Goal: Task Accomplishment & Management: Use online tool/utility

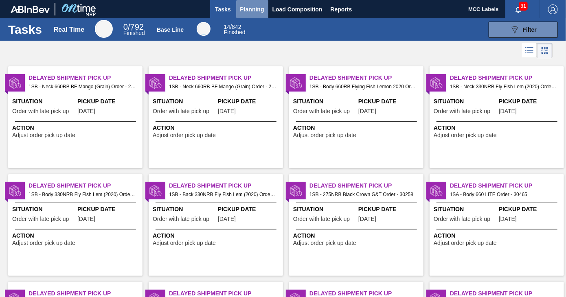
click at [256, 11] on span "Planning" at bounding box center [252, 9] width 24 height 10
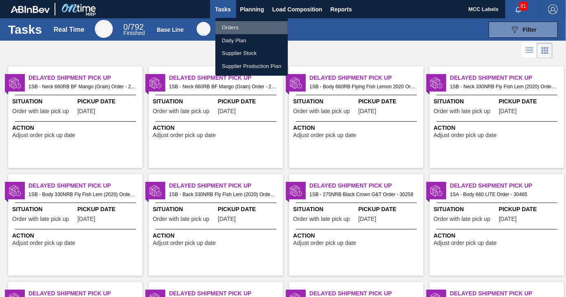
click at [218, 23] on li "Orders" at bounding box center [251, 27] width 72 height 13
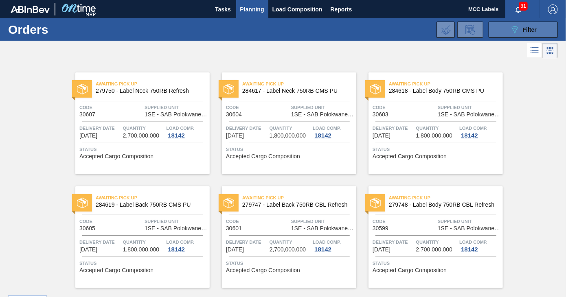
click at [503, 33] on button "089F7B8B-B2A5-4AFE-B5C0-19BA573D28AC Filter" at bounding box center [523, 30] width 69 height 16
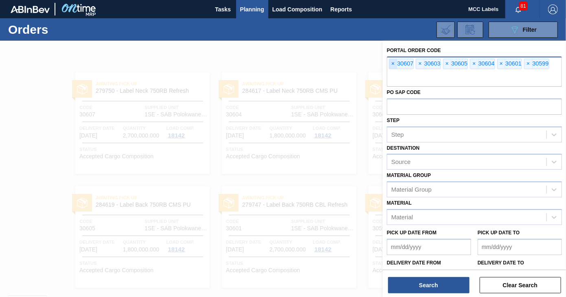
click at [392, 62] on span "×" at bounding box center [393, 64] width 8 height 10
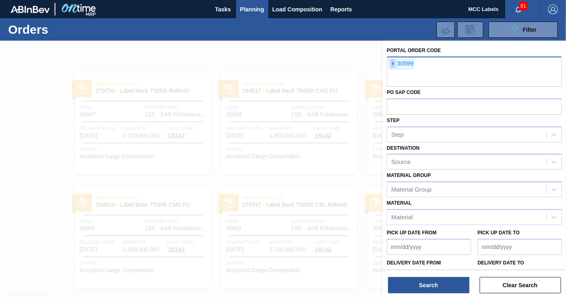
click at [392, 62] on span "×" at bounding box center [393, 64] width 8 height 10
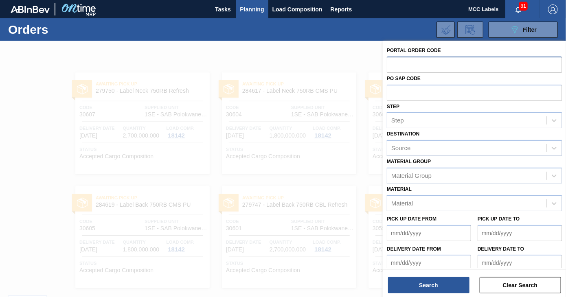
click at [392, 62] on input "text" at bounding box center [474, 64] width 175 height 15
type input "30615"
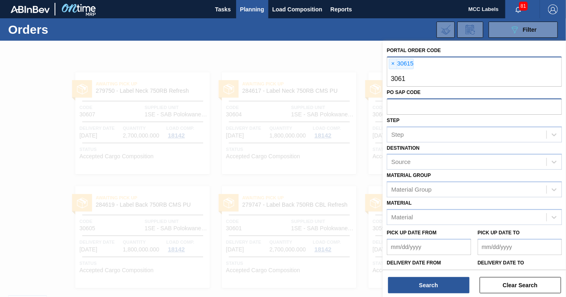
type input "30614"
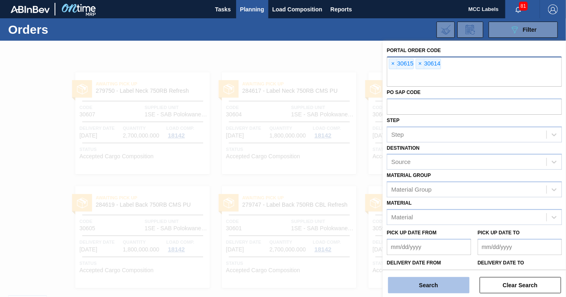
click at [413, 285] on button "Search" at bounding box center [428, 285] width 81 height 16
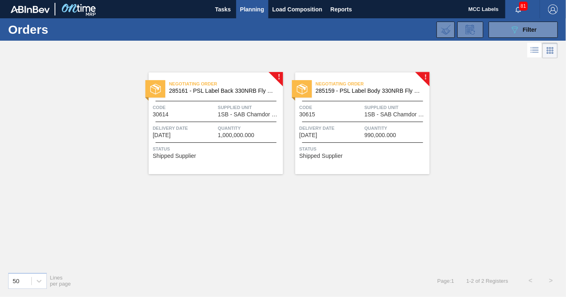
click at [210, 123] on div "Negotiating Order 285161 - PSL Label Back 330NRB Fly Fish Lemon PU Code 30614 S…" at bounding box center [216, 123] width 134 height 102
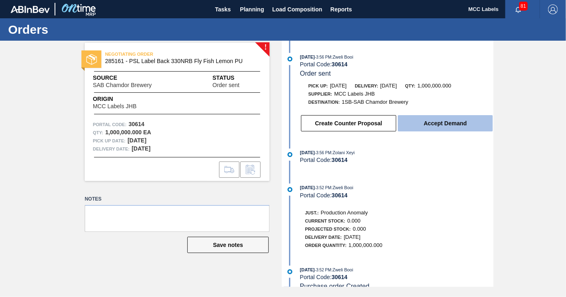
click at [442, 120] on button "Accept Demand" at bounding box center [445, 123] width 95 height 16
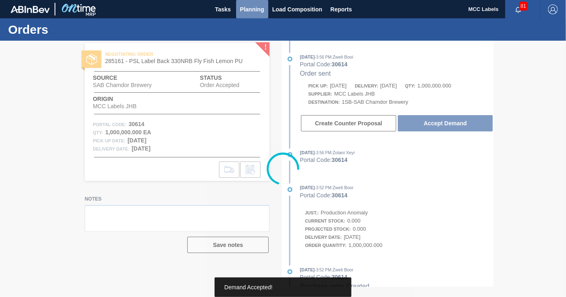
click at [261, 15] on button "Planning" at bounding box center [252, 9] width 32 height 18
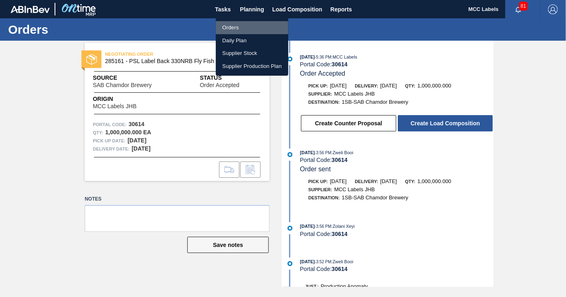
click at [234, 26] on li "Orders" at bounding box center [252, 27] width 72 height 13
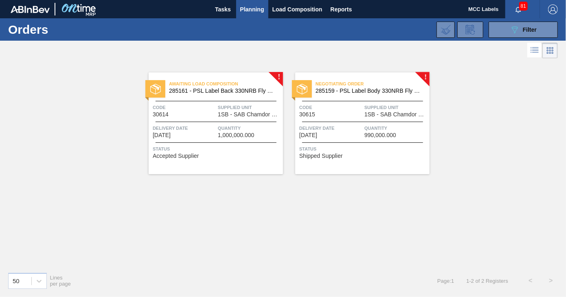
click at [359, 129] on span "Delivery Date" at bounding box center [330, 128] width 63 height 8
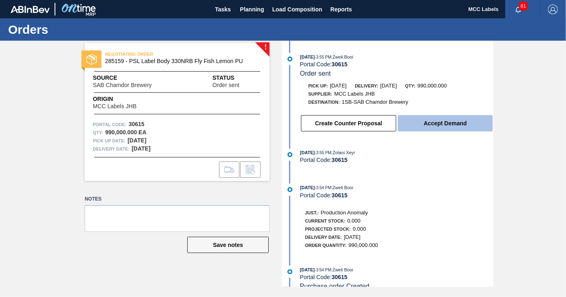
click at [426, 127] on button "Accept Demand" at bounding box center [445, 123] width 95 height 16
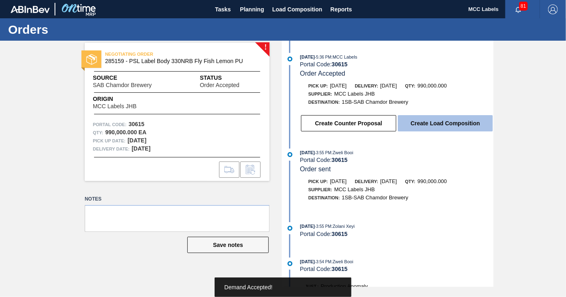
click at [422, 123] on button "Create Load Composition" at bounding box center [445, 123] width 95 height 16
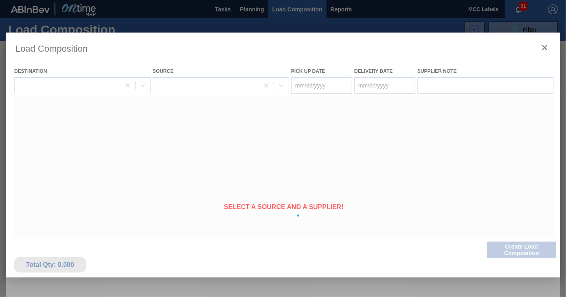
type Date "[DATE]"
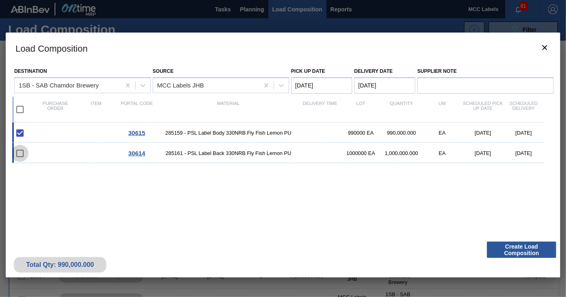
click at [22, 151] on input "checkbox" at bounding box center [19, 153] width 17 height 17
checkbox input "false"
click at [18, 110] on input "checkbox" at bounding box center [19, 109] width 17 height 17
checkbox input "true"
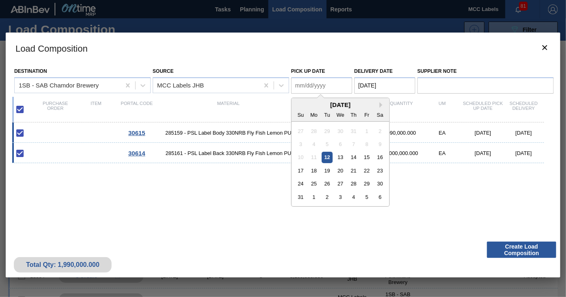
click at [323, 82] on Date "Pick up Date" at bounding box center [321, 85] width 61 height 16
click at [338, 155] on div "13" at bounding box center [340, 157] width 11 height 11
type Date "[DATE]"
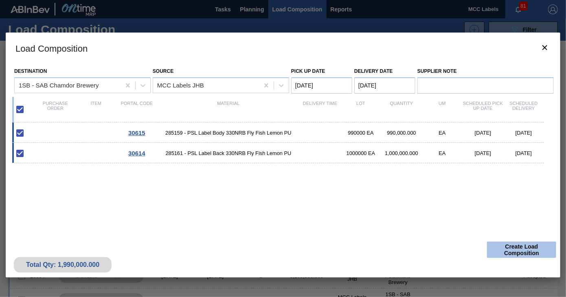
click at [504, 246] on button "Create Load Composition" at bounding box center [521, 250] width 69 height 16
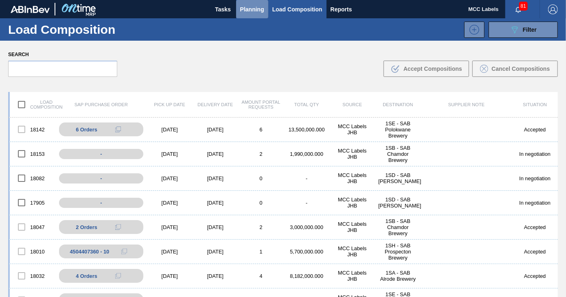
click at [250, 10] on span "Planning" at bounding box center [252, 9] width 24 height 10
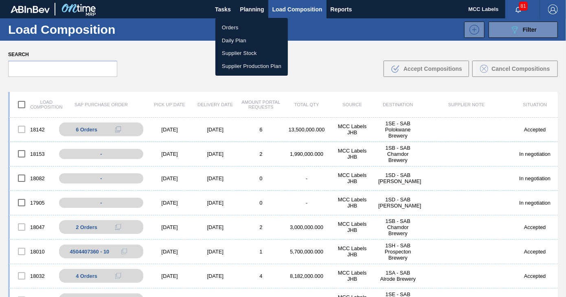
click at [228, 27] on li "Orders" at bounding box center [251, 27] width 72 height 13
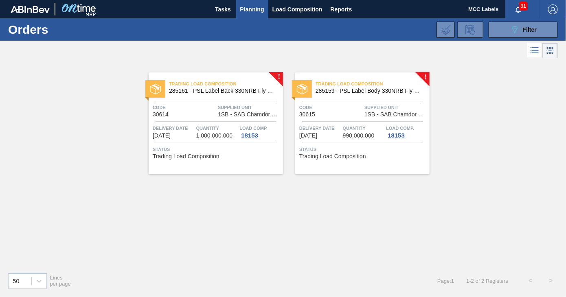
click at [331, 113] on div "Code 30615" at bounding box center [330, 110] width 63 height 14
